Goal: Information Seeking & Learning: Compare options

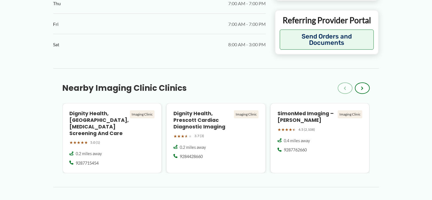
scroll to position [459, 0]
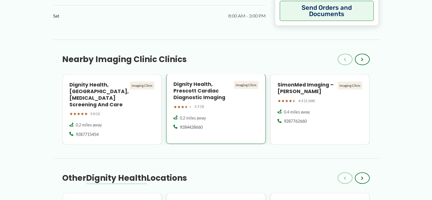
click at [230, 135] on div "0.2 miles away 9284428660" at bounding box center [215, 126] width 85 height 22
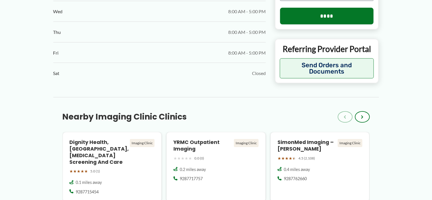
scroll to position [430, 0]
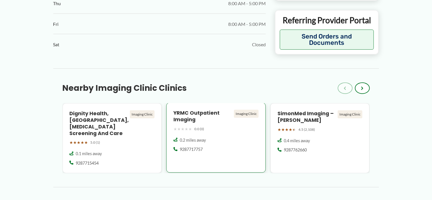
click at [221, 139] on div "0.2 miles away" at bounding box center [215, 140] width 85 height 6
